Goal: Information Seeking & Learning: Learn about a topic

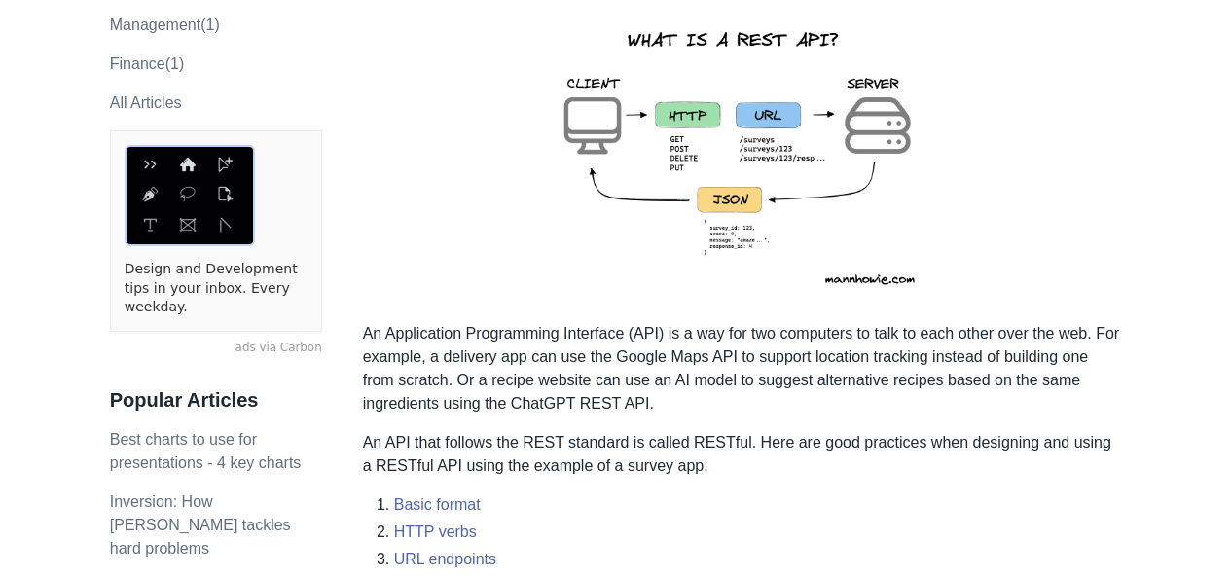
scroll to position [363, 0]
click at [710, 129] on img at bounding box center [741, 155] width 426 height 302
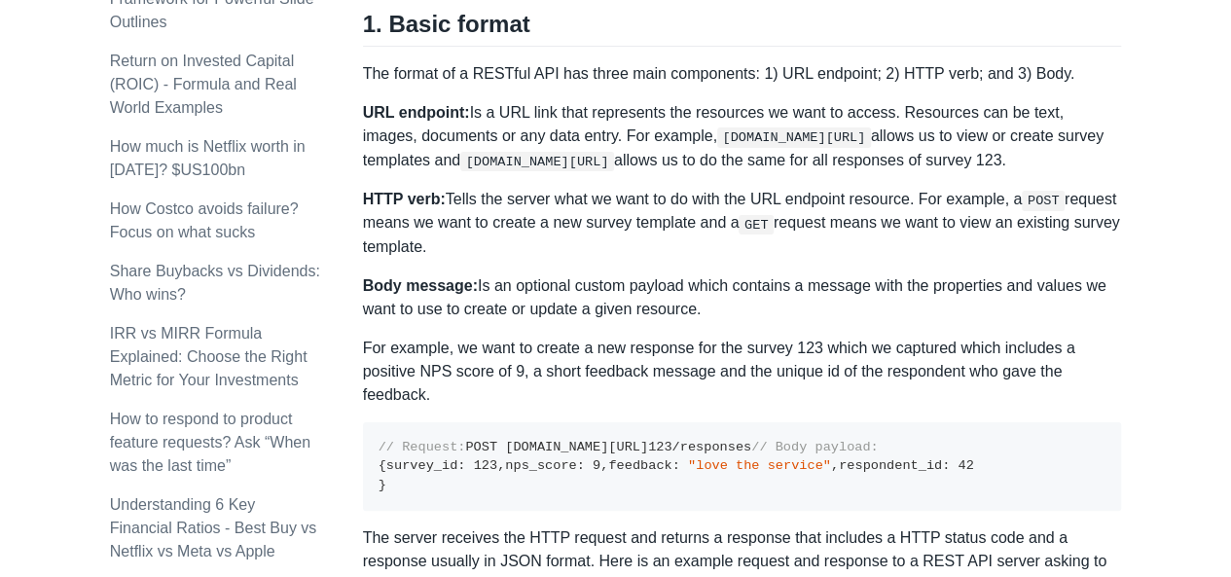
scroll to position [975, 0]
click at [514, 188] on p "HTTP verb: Tells the server what we want to do with the URL endpoint resource. …" at bounding box center [742, 222] width 759 height 71
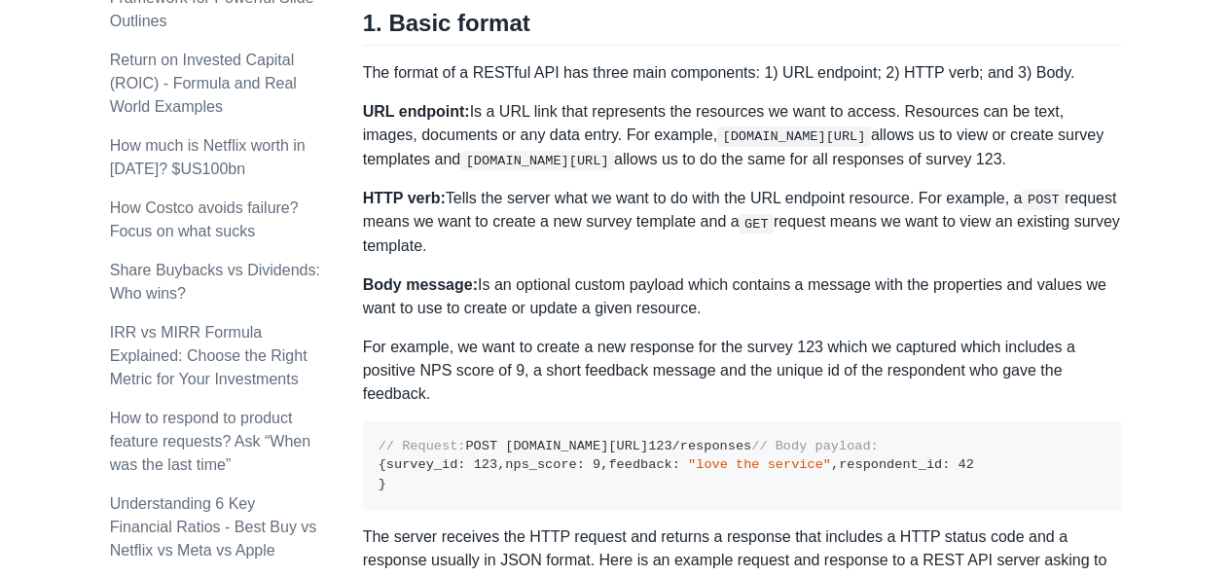
click at [381, 291] on strong "Body message:" at bounding box center [420, 284] width 115 height 17
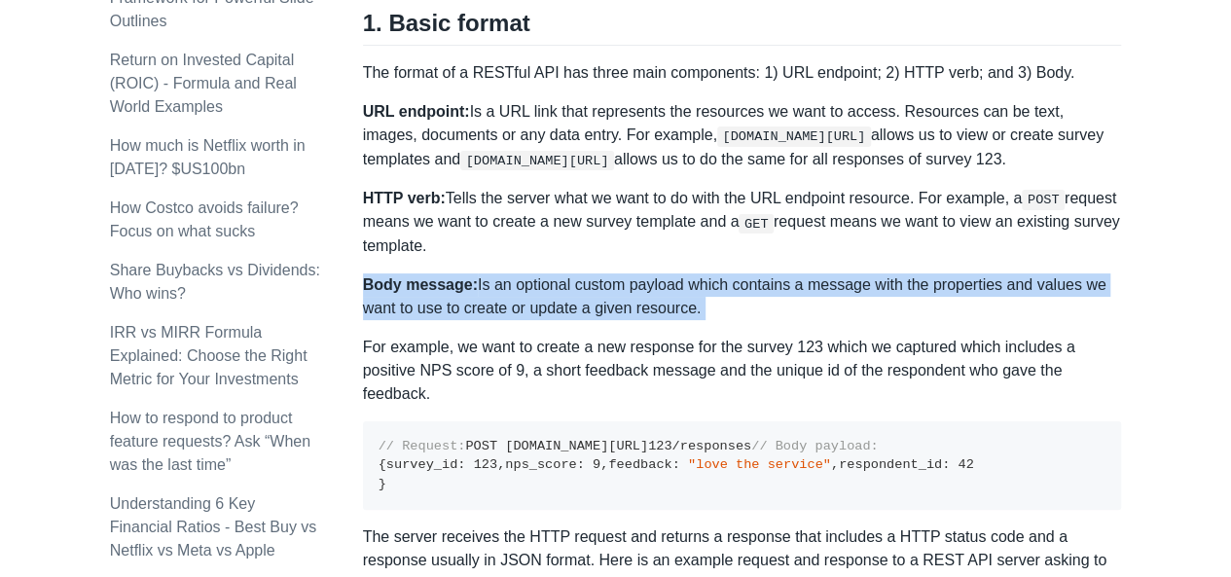
click at [381, 291] on strong "Body message:" at bounding box center [420, 284] width 115 height 17
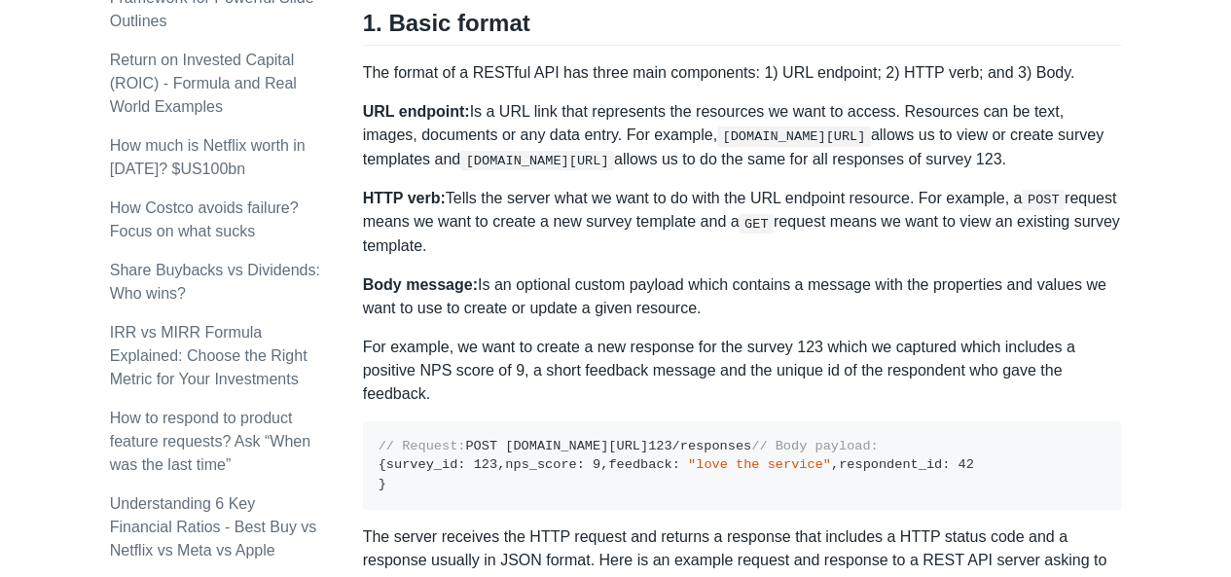
click at [372, 356] on p "For example, we want to create a new response for the survey 123 which we captu…" at bounding box center [742, 371] width 759 height 70
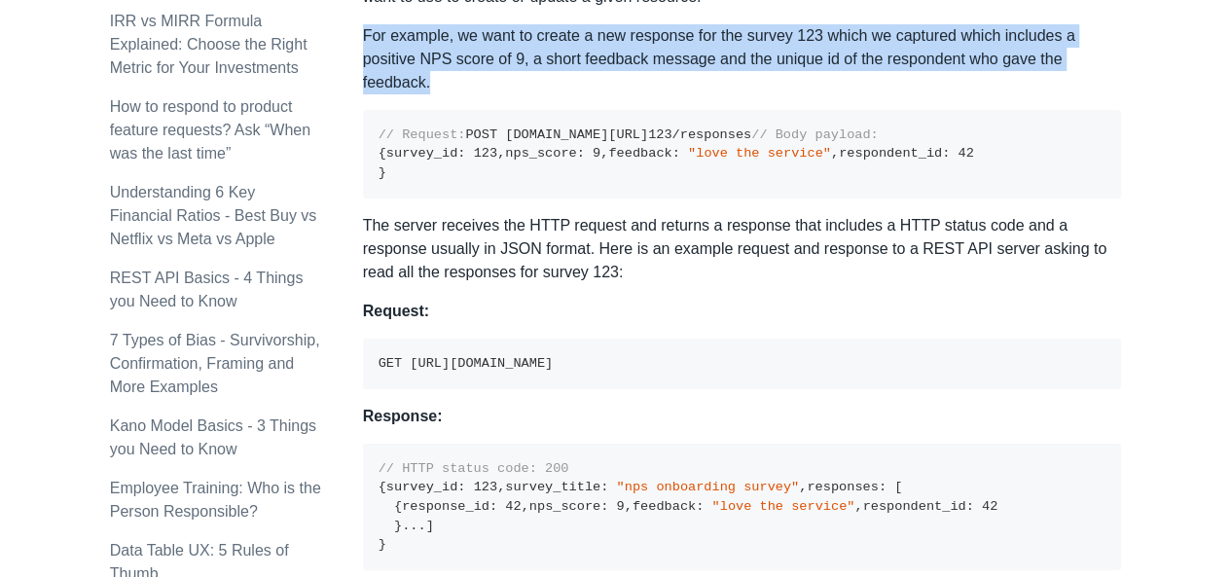
scroll to position [1291, 0]
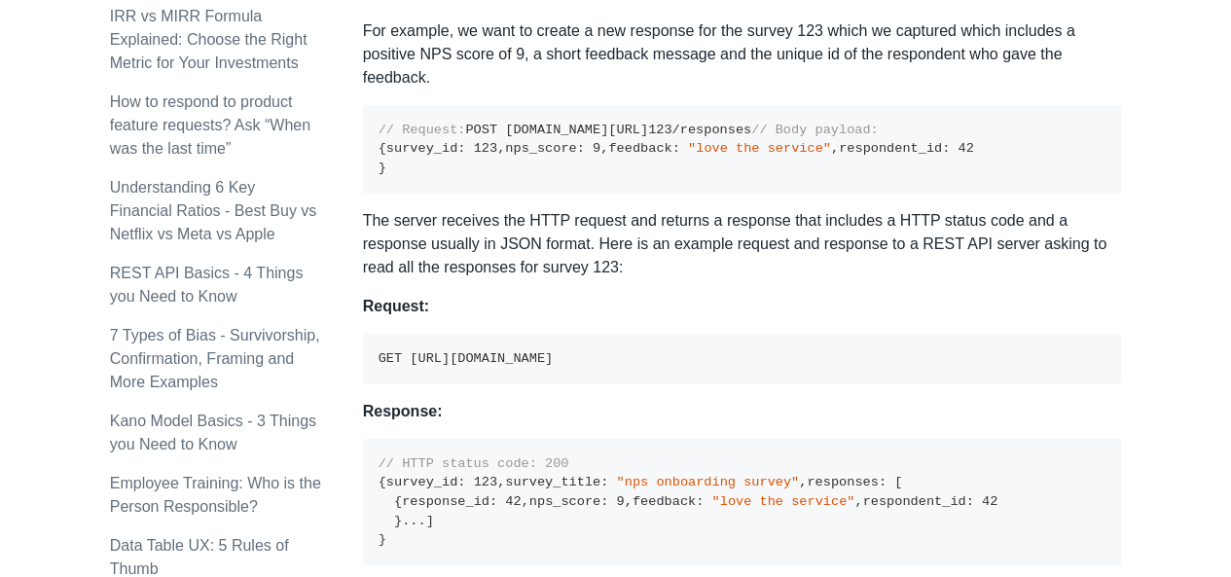
click at [389, 175] on code "// Request: POST [DOMAIN_NAME][URL] 123 /responses // Body payload: { survey_id…" at bounding box center [675, 149] width 595 height 53
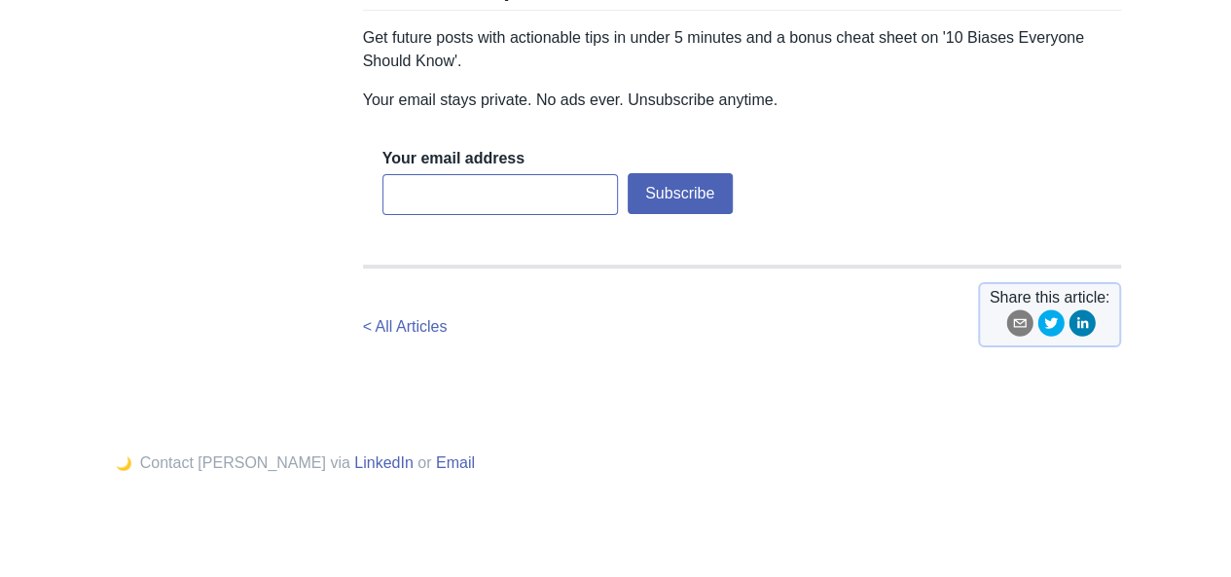
scroll to position [3811, 0]
click at [403, 73] on p "Get future posts with actionable tips in under 5 minutes and a bonus cheat shee…" at bounding box center [742, 49] width 759 height 47
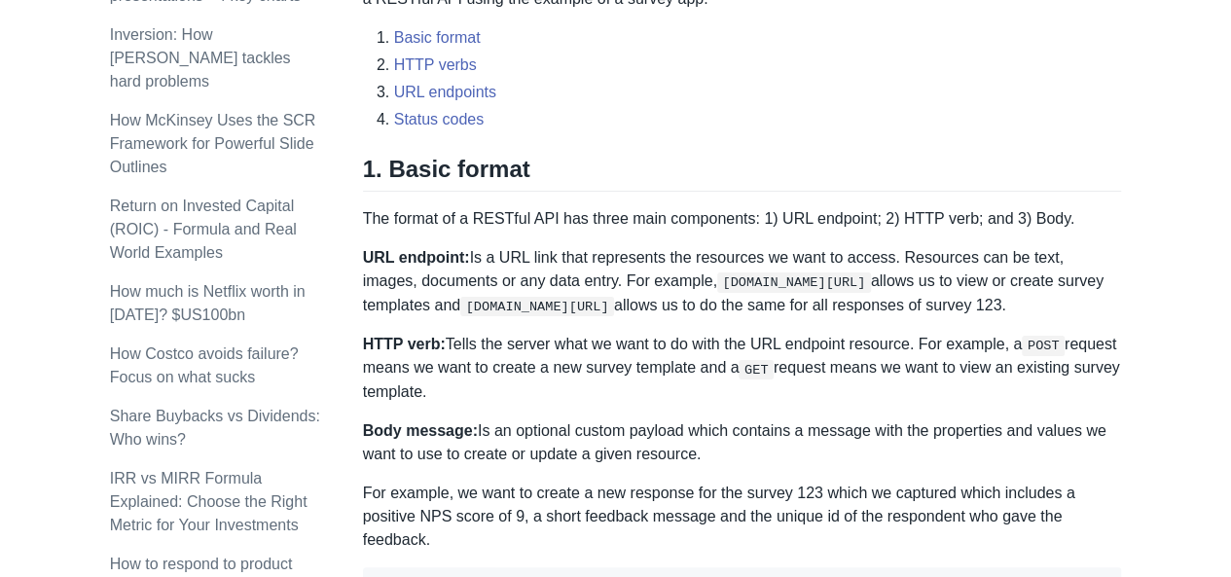
scroll to position [829, 0]
